Goal: Information Seeking & Learning: Learn about a topic

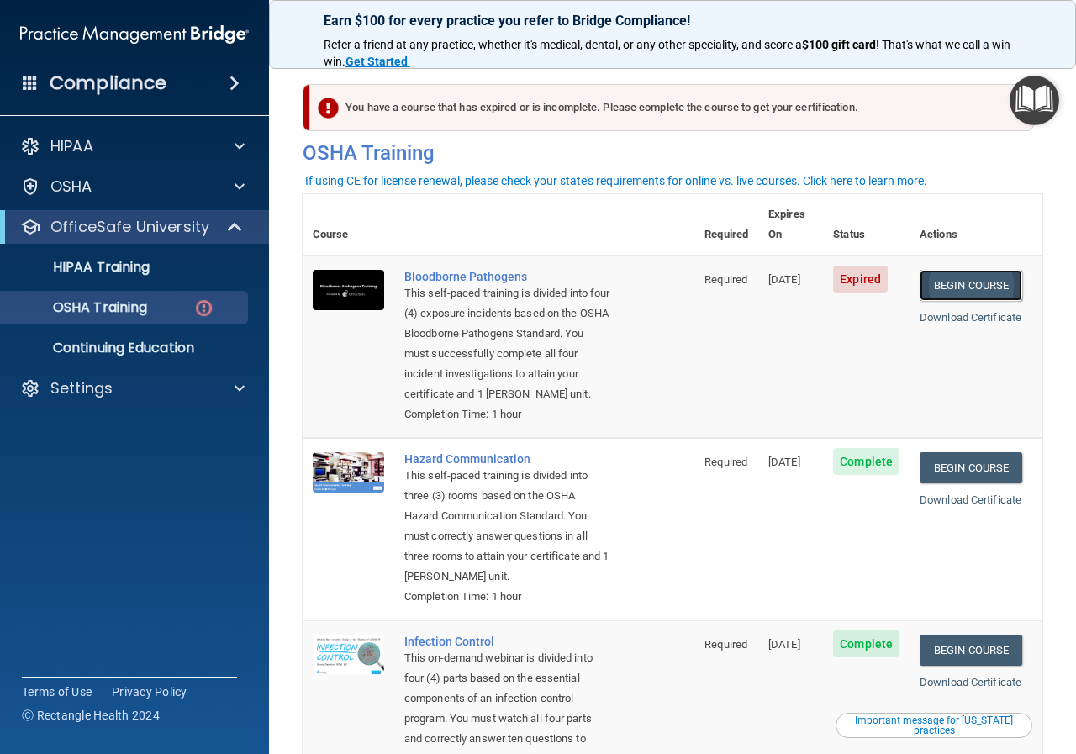
click at [979, 270] on link "Begin Course" at bounding box center [970, 285] width 103 height 31
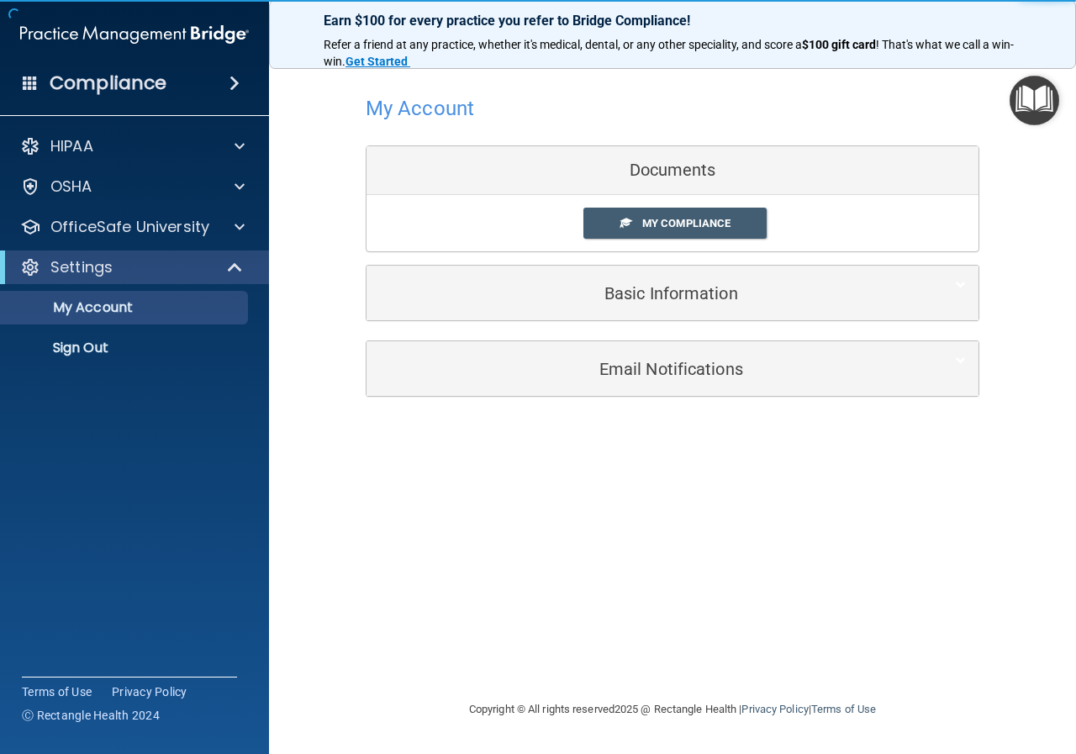
click at [185, 277] on div "Settings" at bounding box center [134, 267] width 269 height 34
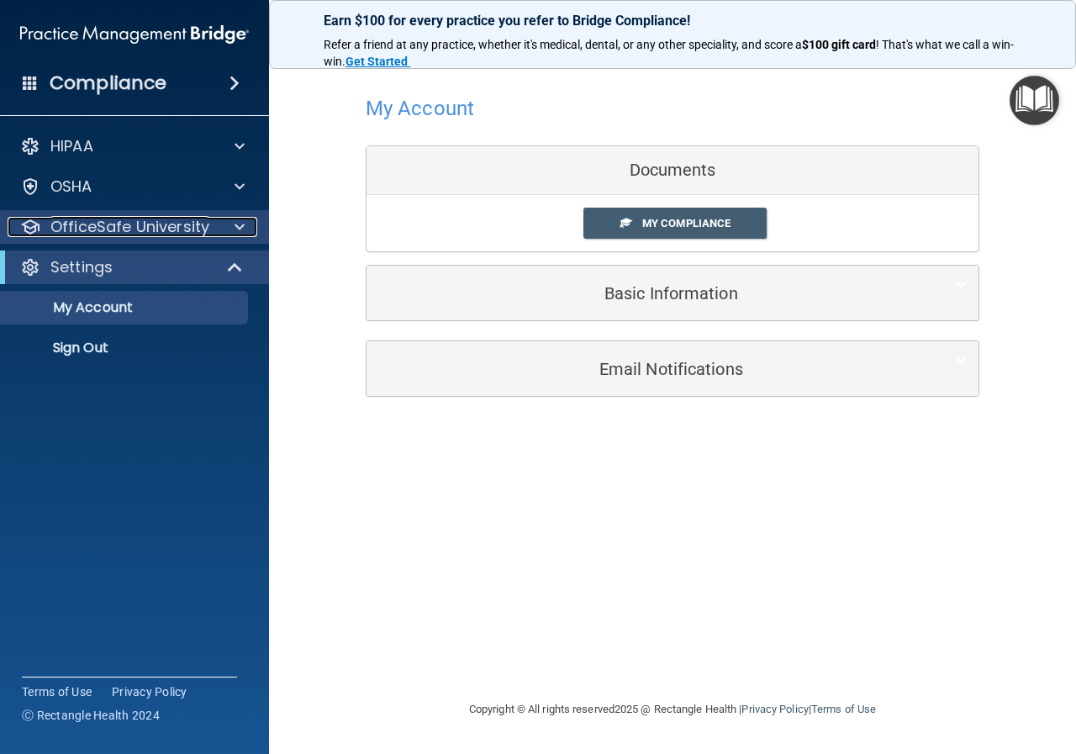
click at [216, 222] on div at bounding box center [237, 227] width 42 height 20
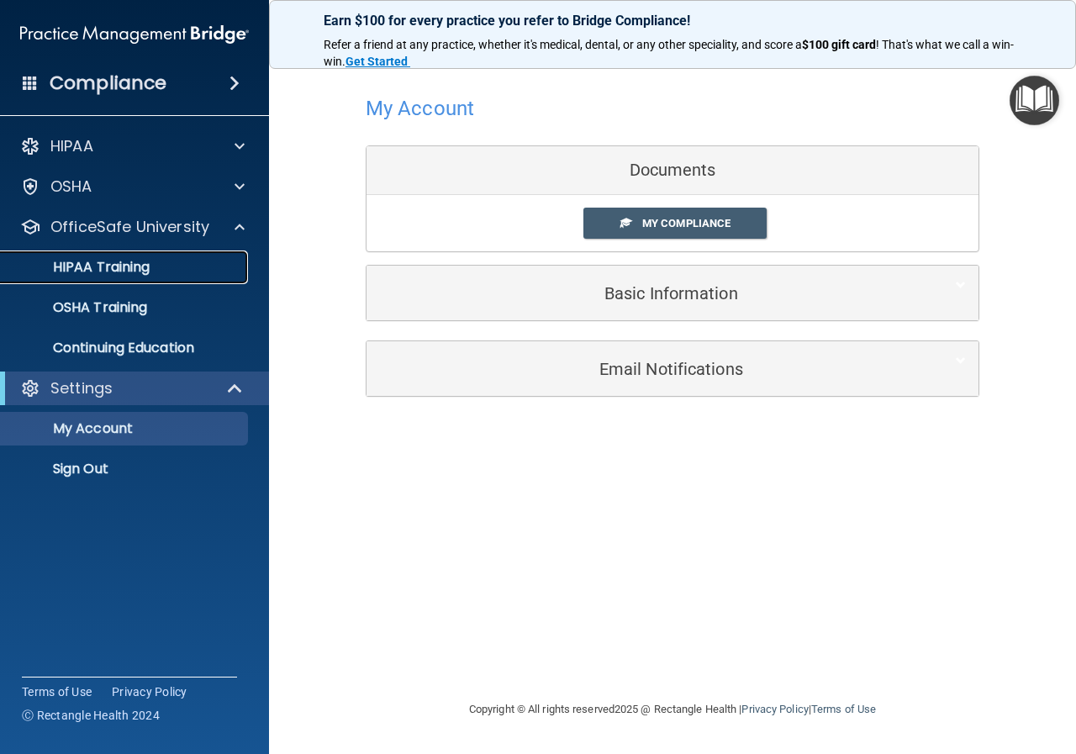
click at [198, 266] on div "HIPAA Training" at bounding box center [125, 267] width 229 height 17
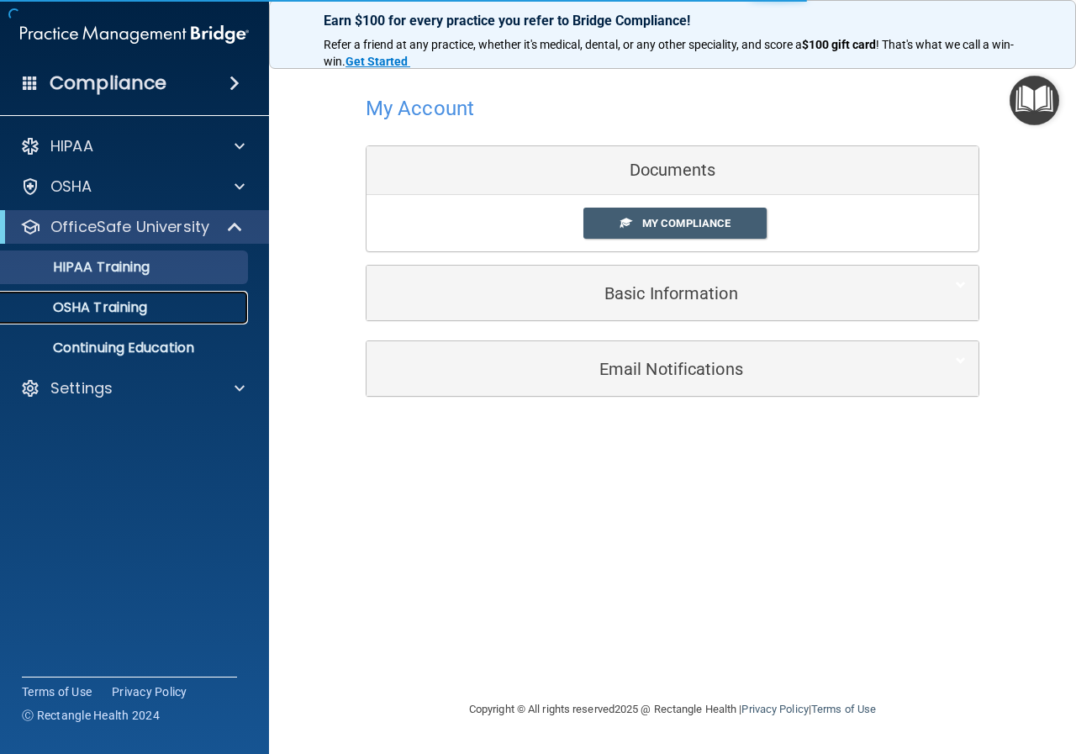
click at [172, 308] on div "OSHA Training" at bounding box center [125, 307] width 229 height 17
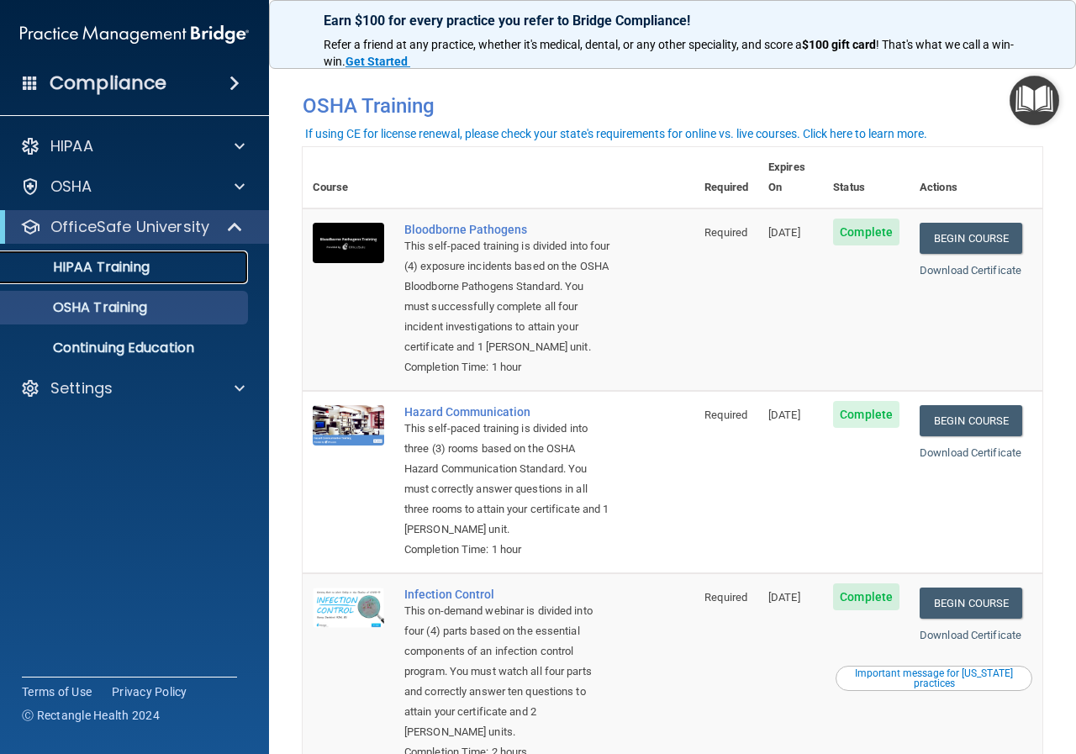
click at [135, 266] on p "HIPAA Training" at bounding box center [80, 267] width 139 height 17
